Goal: Task Accomplishment & Management: Use online tool/utility

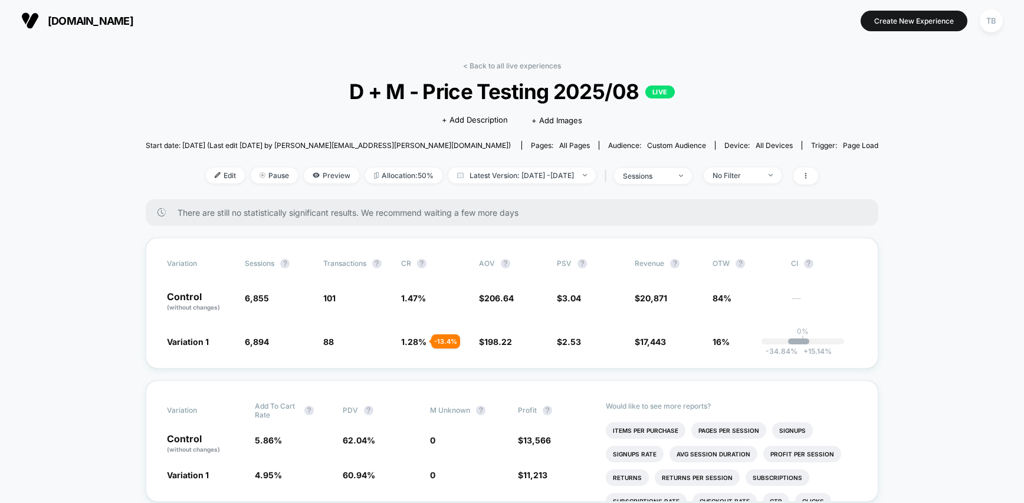
click at [77, 17] on span "[DOMAIN_NAME]" at bounding box center [91, 21] width 86 height 12
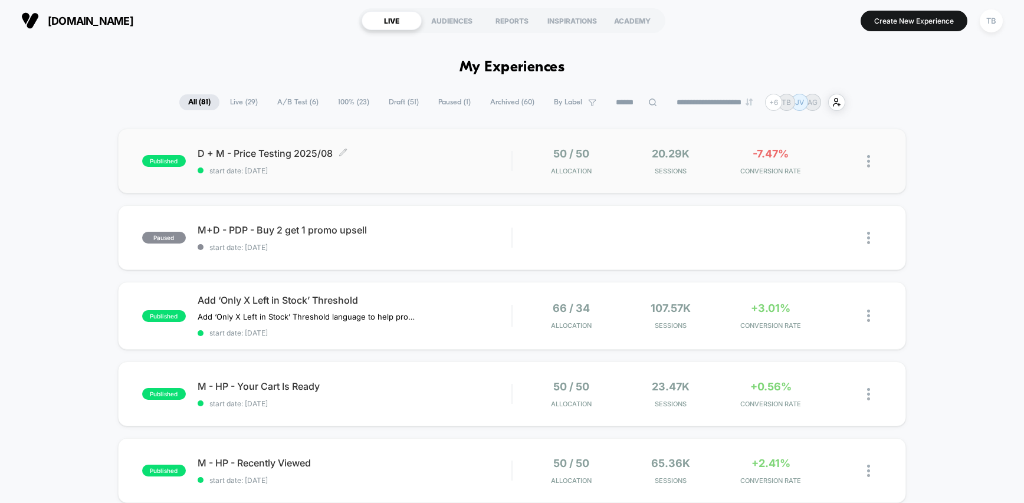
click at [301, 153] on span "D + M - Price Testing 2025/08 Click to edit experience details" at bounding box center [355, 153] width 314 height 12
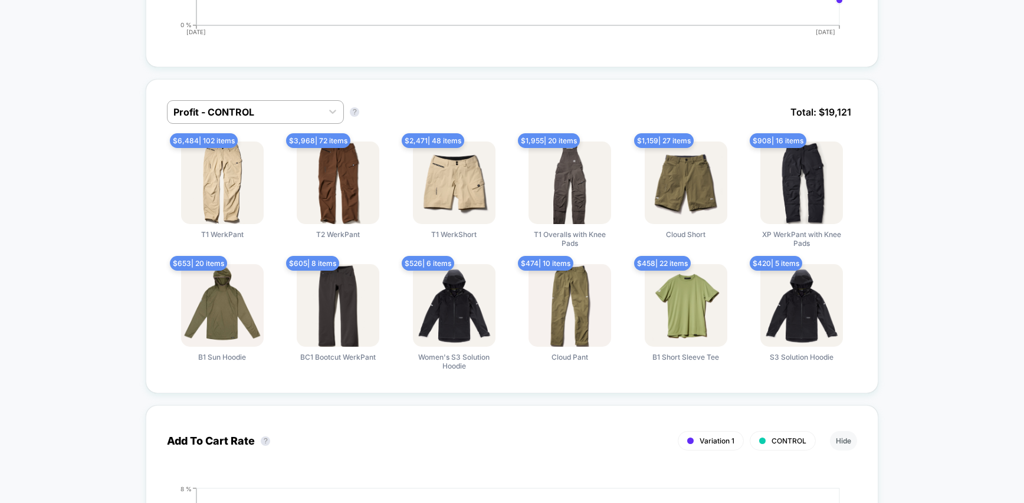
scroll to position [722, 0]
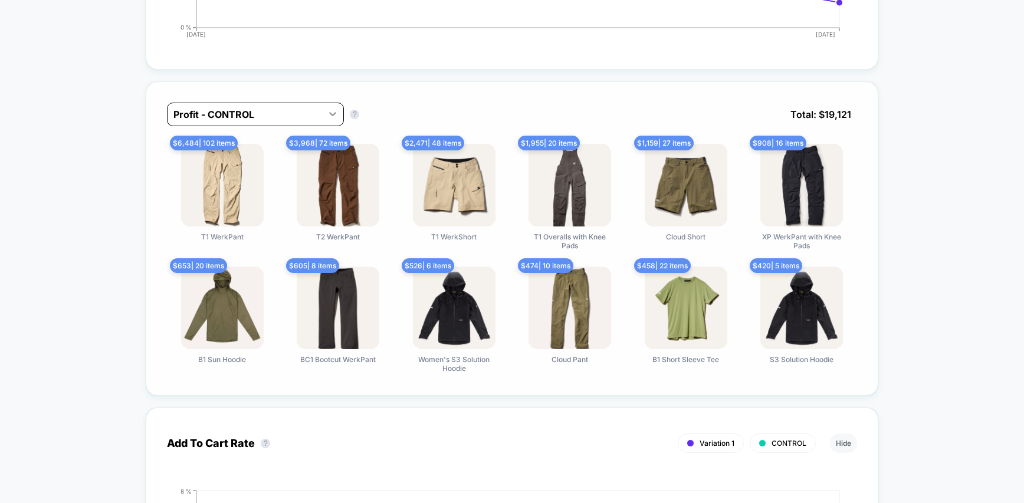
click at [335, 111] on icon at bounding box center [333, 114] width 12 height 12
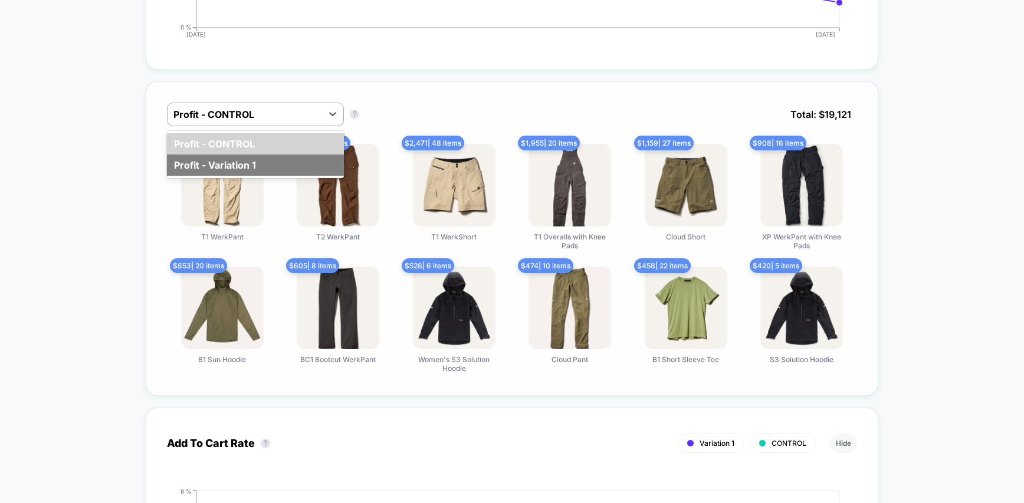
click at [282, 166] on div "Profit - Variation 1" at bounding box center [255, 165] width 177 height 21
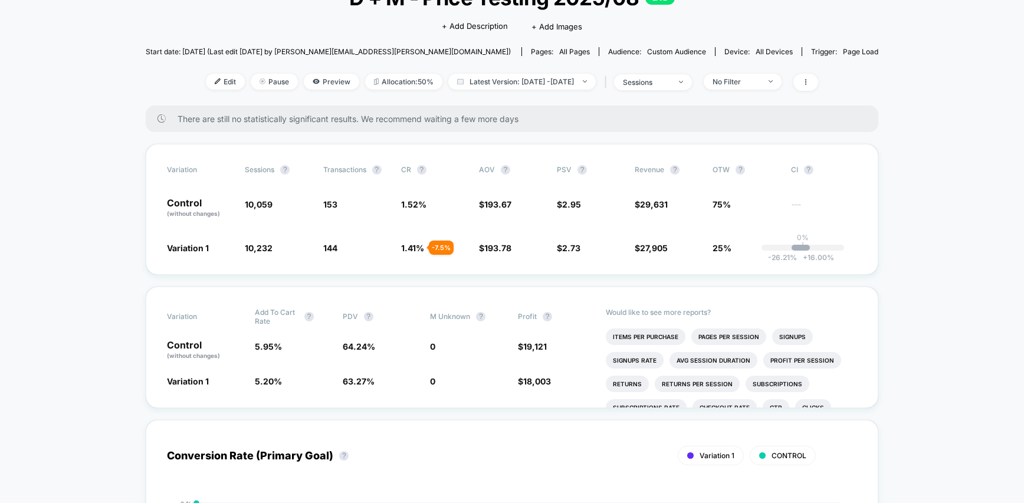
scroll to position [0, 0]
